Goal: Book appointment/travel/reservation

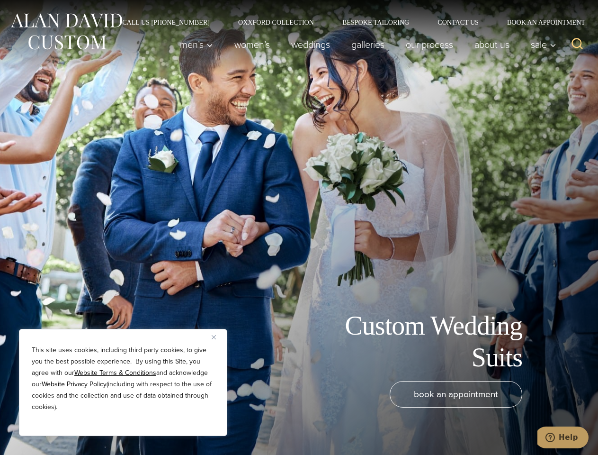
click at [299, 227] on div "Custom Wedding Suits book an appointment" at bounding box center [299, 227] width 598 height 455
click at [217, 337] on button "Close" at bounding box center [217, 336] width 11 height 11
click at [123, 423] on div "book an appointment" at bounding box center [284, 413] width 551 height 64
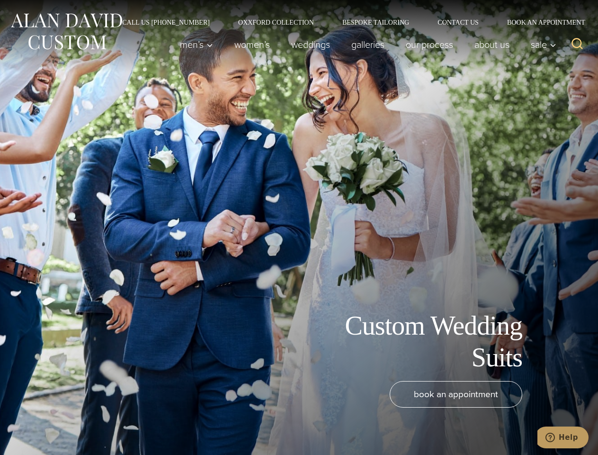
click at [577, 45] on icon "Search" at bounding box center [578, 44] width 14 height 14
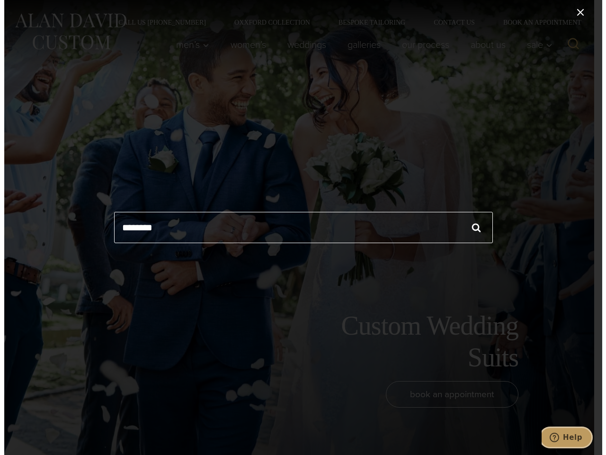
click at [559, 437] on icon "Help" at bounding box center [553, 436] width 9 height 9
